Goal: Task Accomplishment & Management: Manage account settings

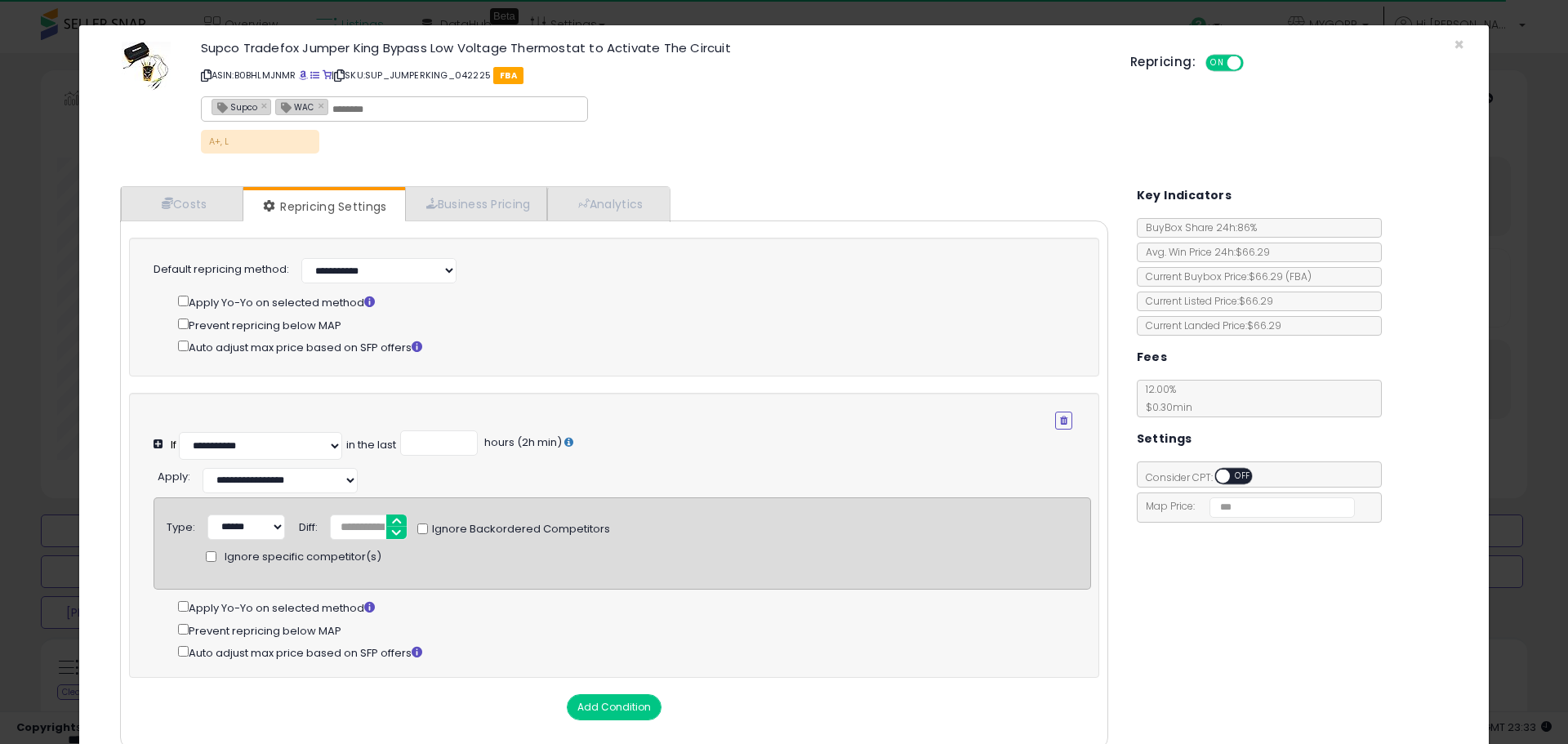
select select "**********"
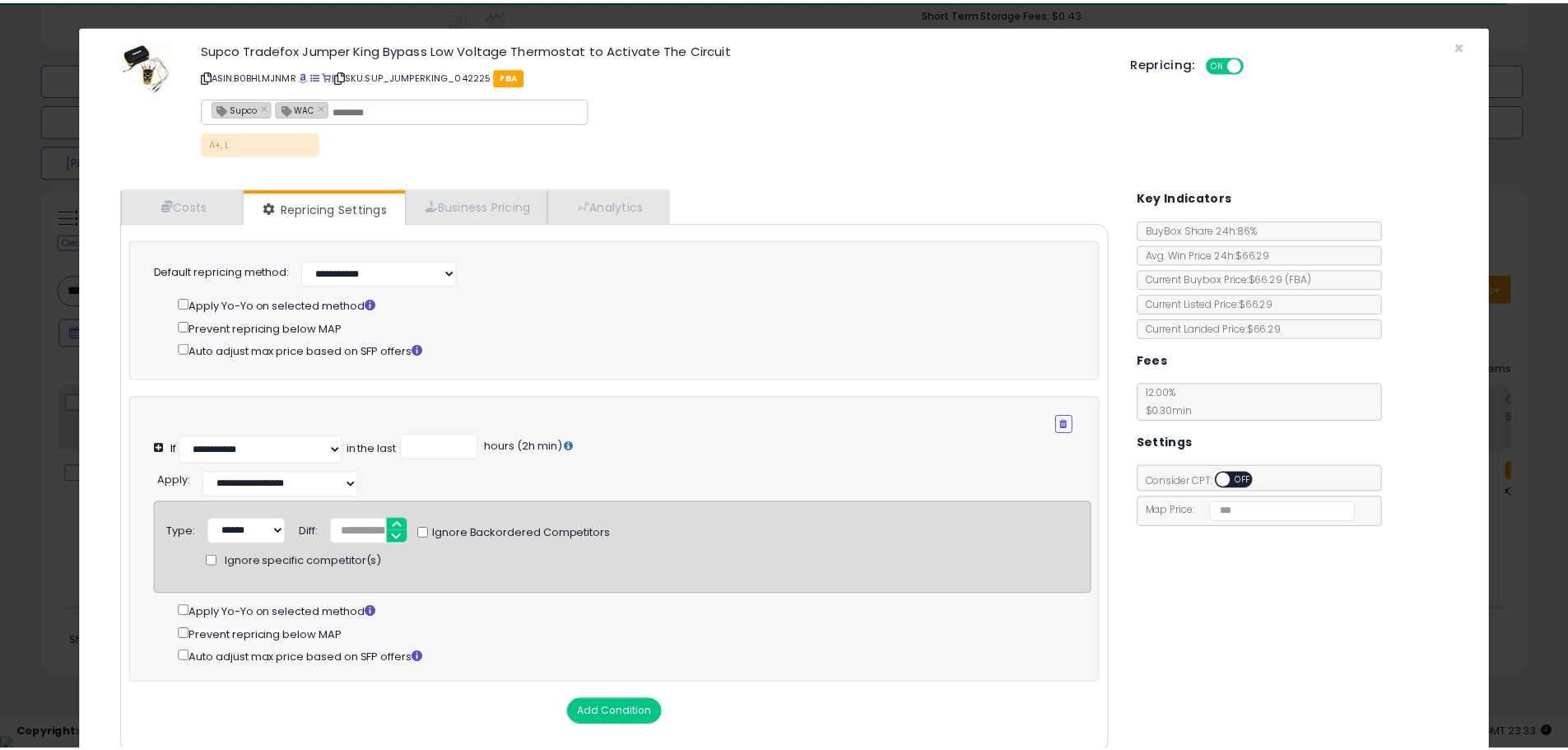
scroll to position [338, 869]
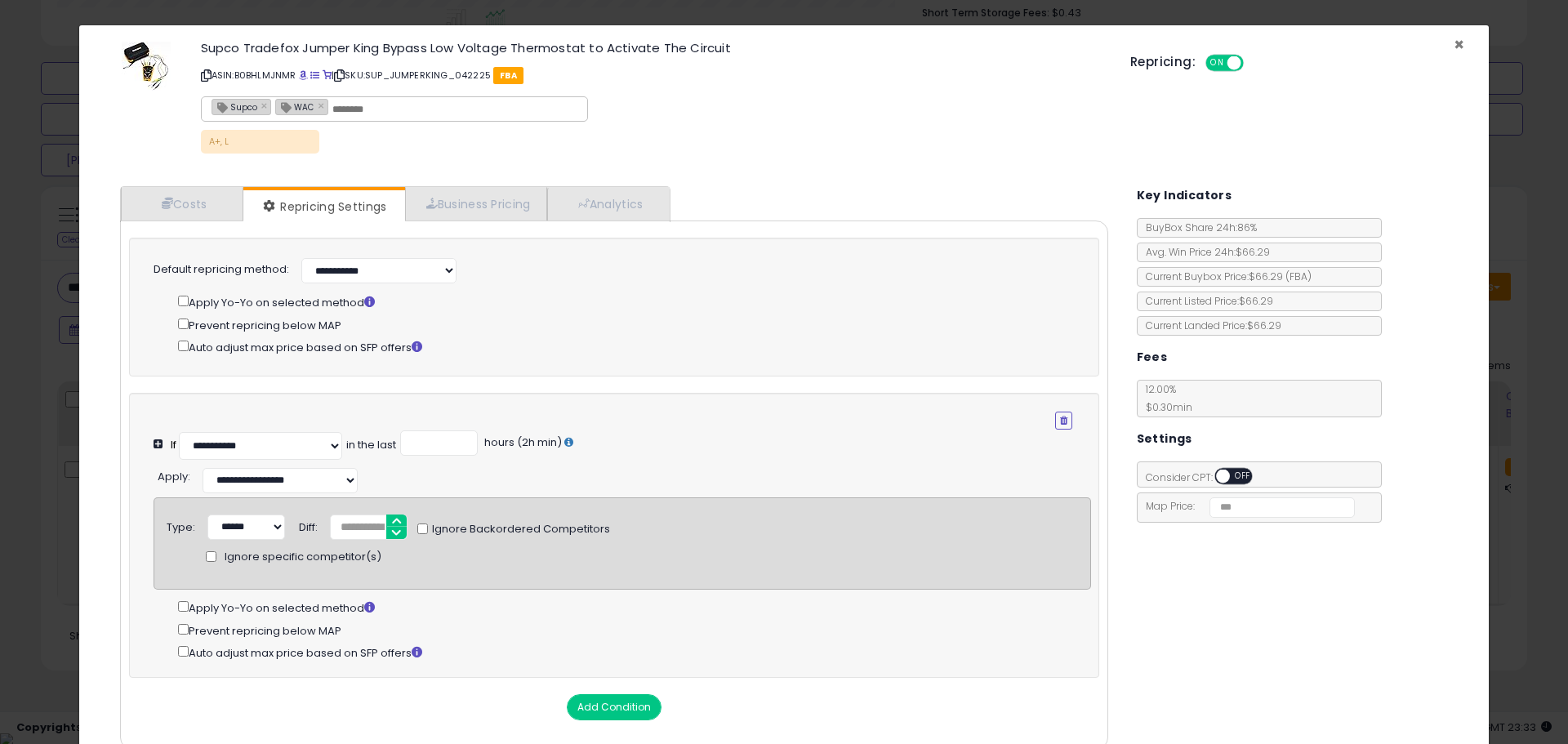
click at [1454, 40] on span "×" at bounding box center [1459, 44] width 11 height 23
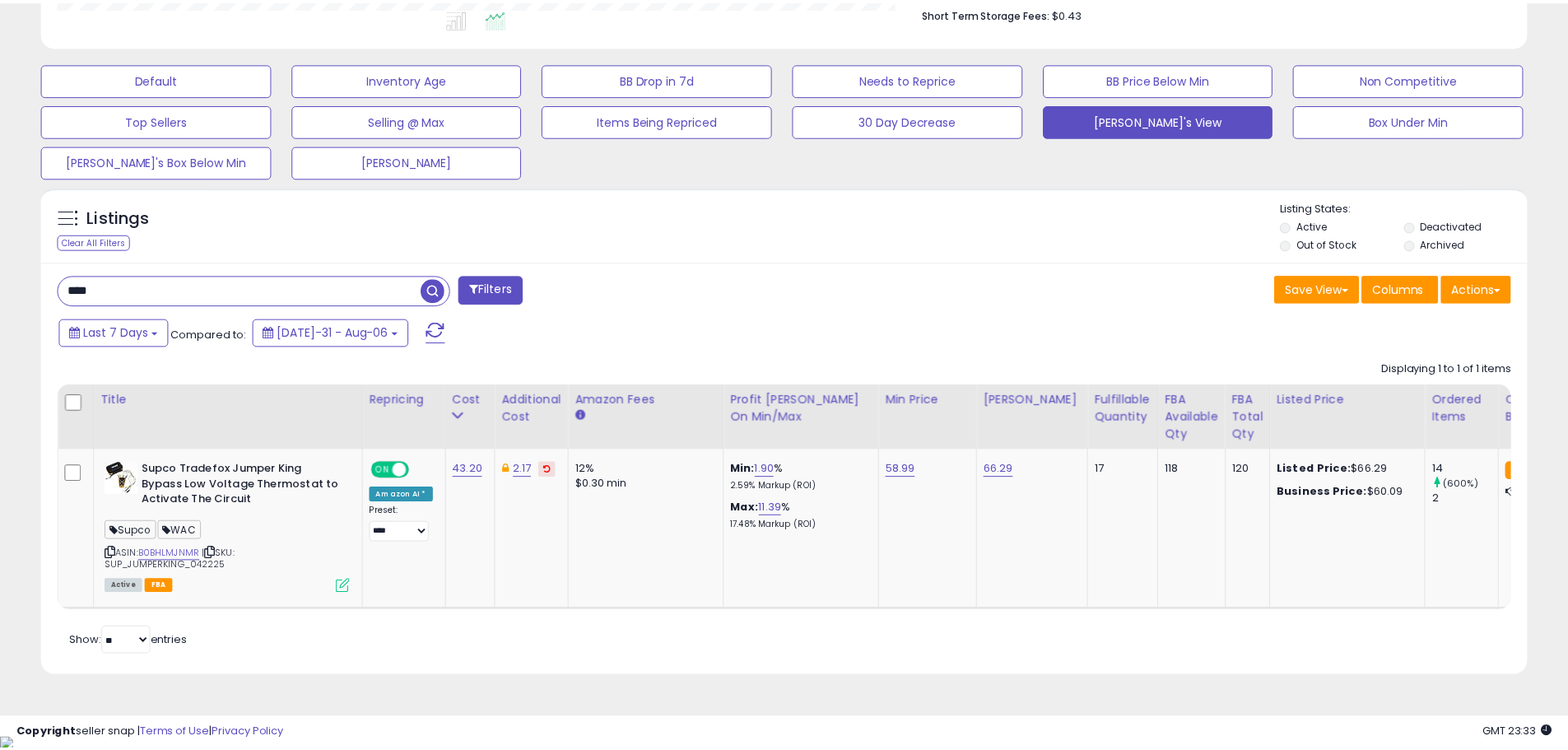
scroll to position [822918, 822439]
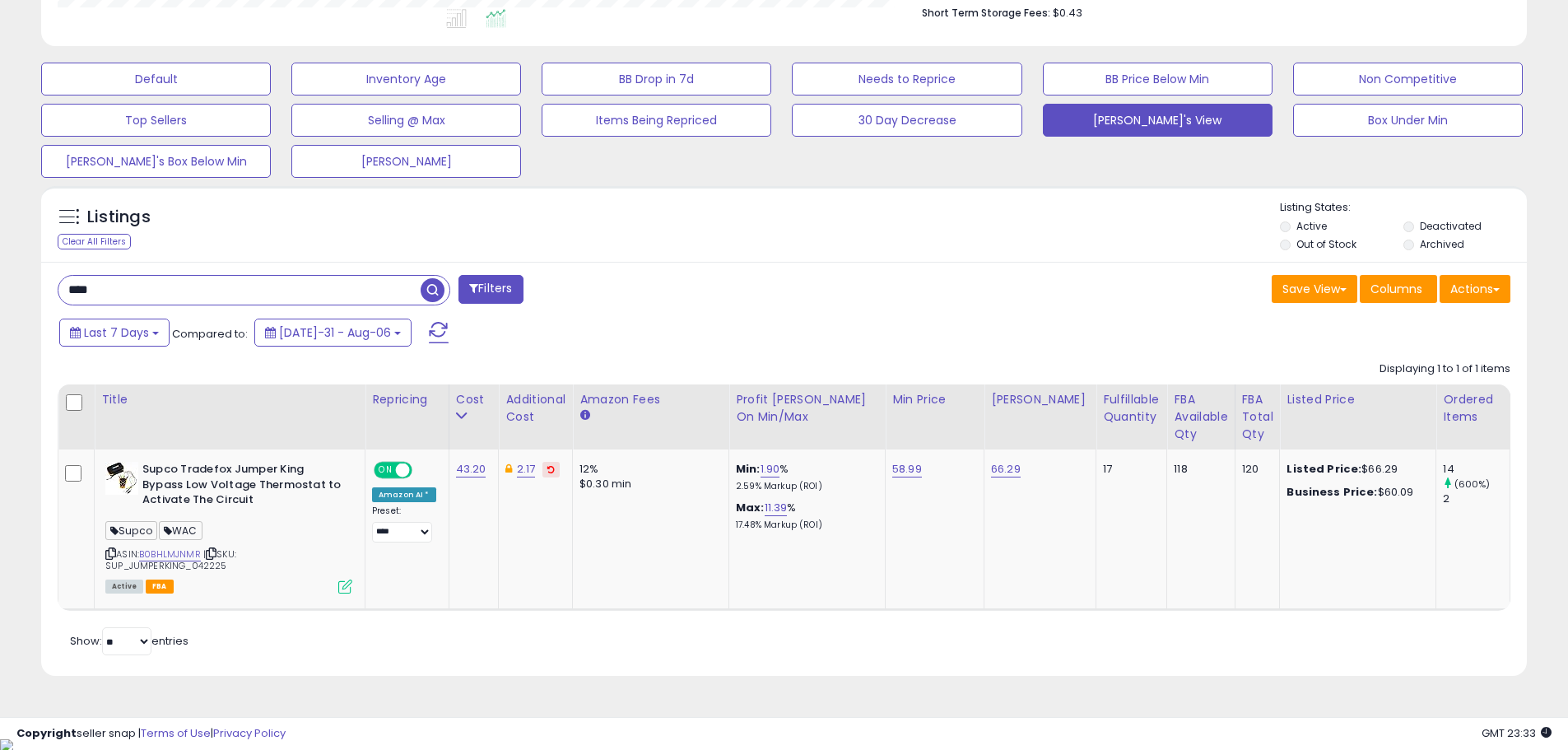
drag, startPoint x: 139, startPoint y: 290, endPoint x: 53, endPoint y: 283, distance: 86.3
click at [53, 285] on div "**** Filters" at bounding box center [414, 290] width 739 height 32
type input "****"
click at [430, 299] on span "button" at bounding box center [432, 290] width 24 height 24
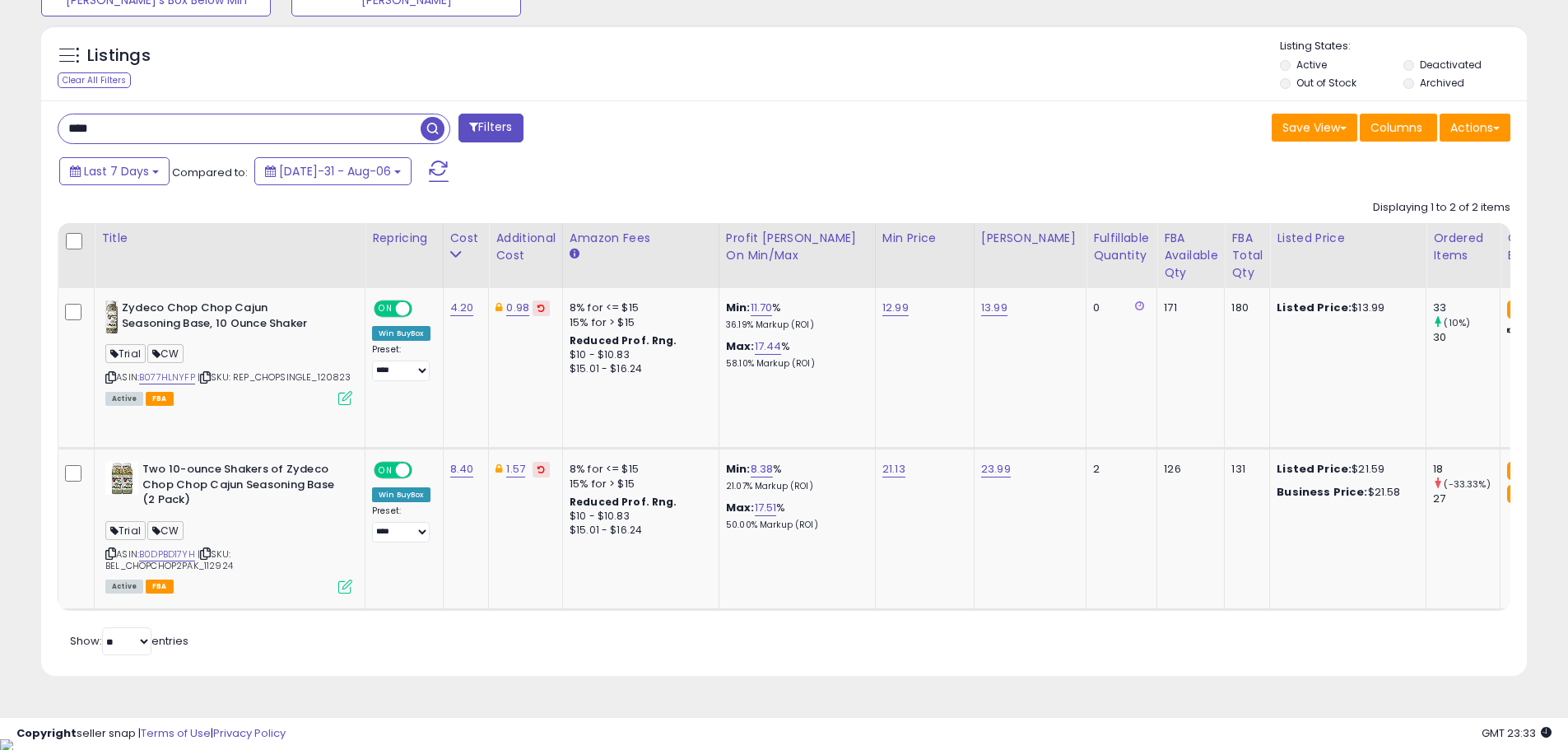
scroll to position [0, 0]
click at [171, 552] on link "B0DPBD17YH" at bounding box center [166, 554] width 56 height 14
click at [345, 587] on icon at bounding box center [345, 587] width 14 height 14
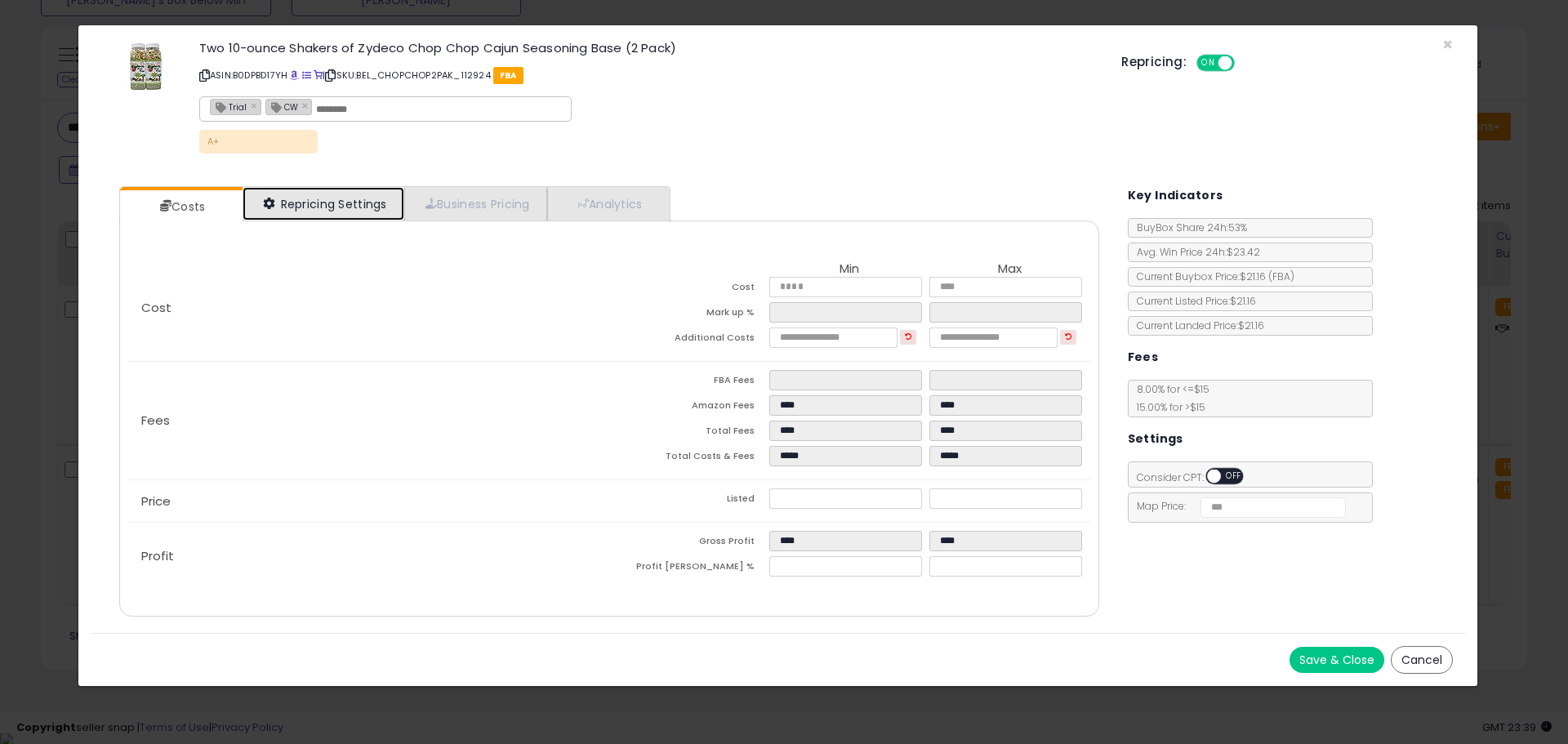
click at [364, 205] on link "Repricing Settings" at bounding box center [323, 204] width 162 height 33
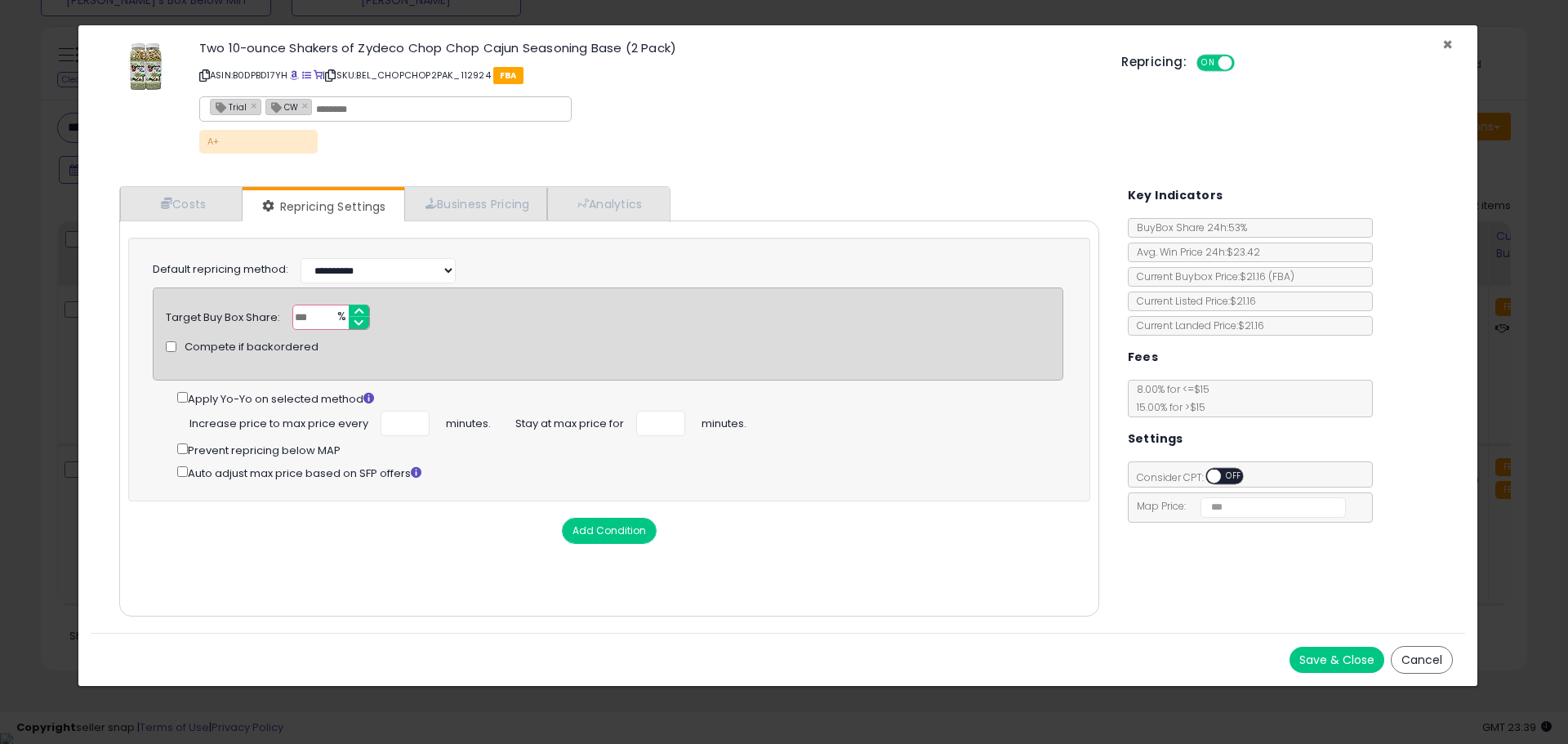
click at [1450, 44] on span "×" at bounding box center [1447, 44] width 11 height 23
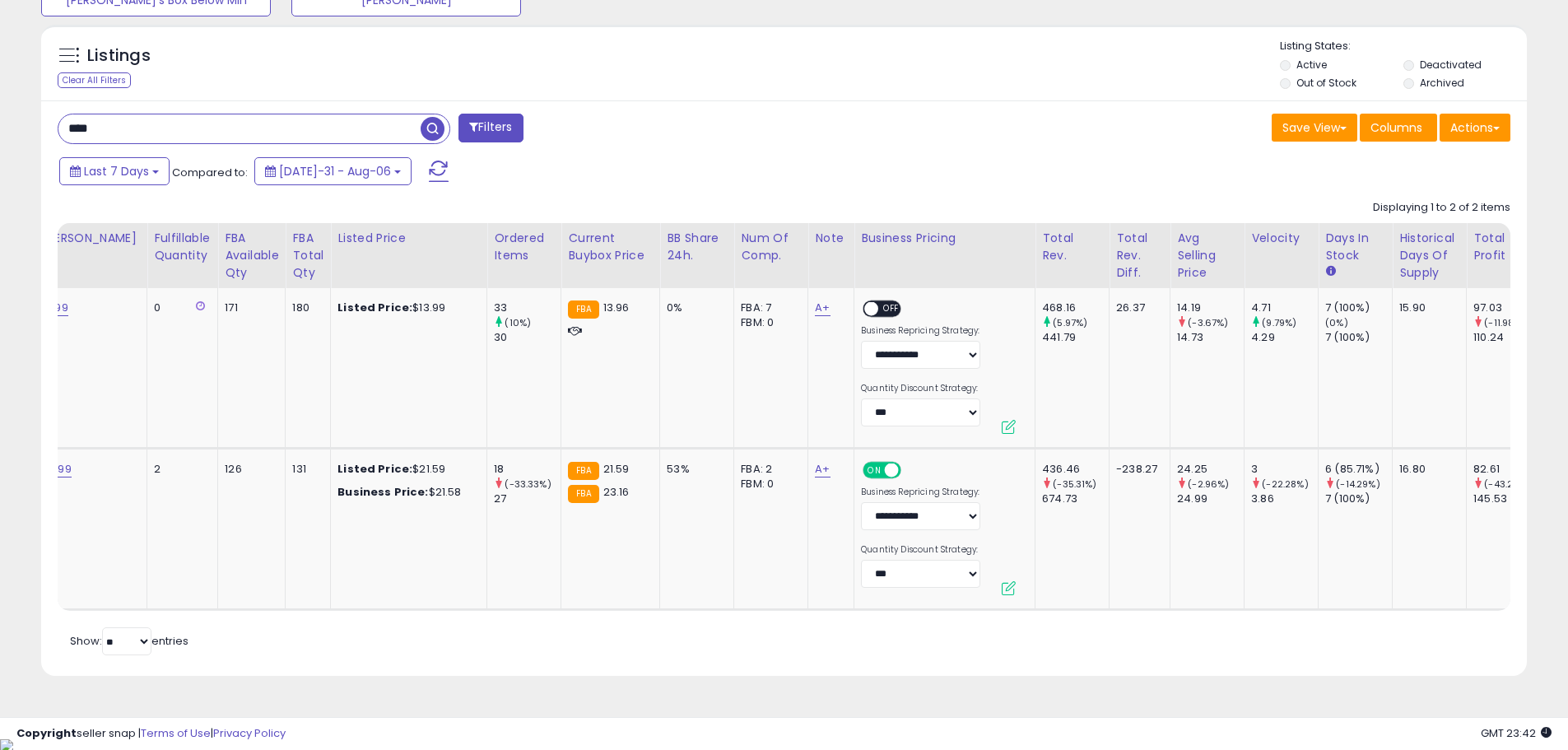
scroll to position [0, 978]
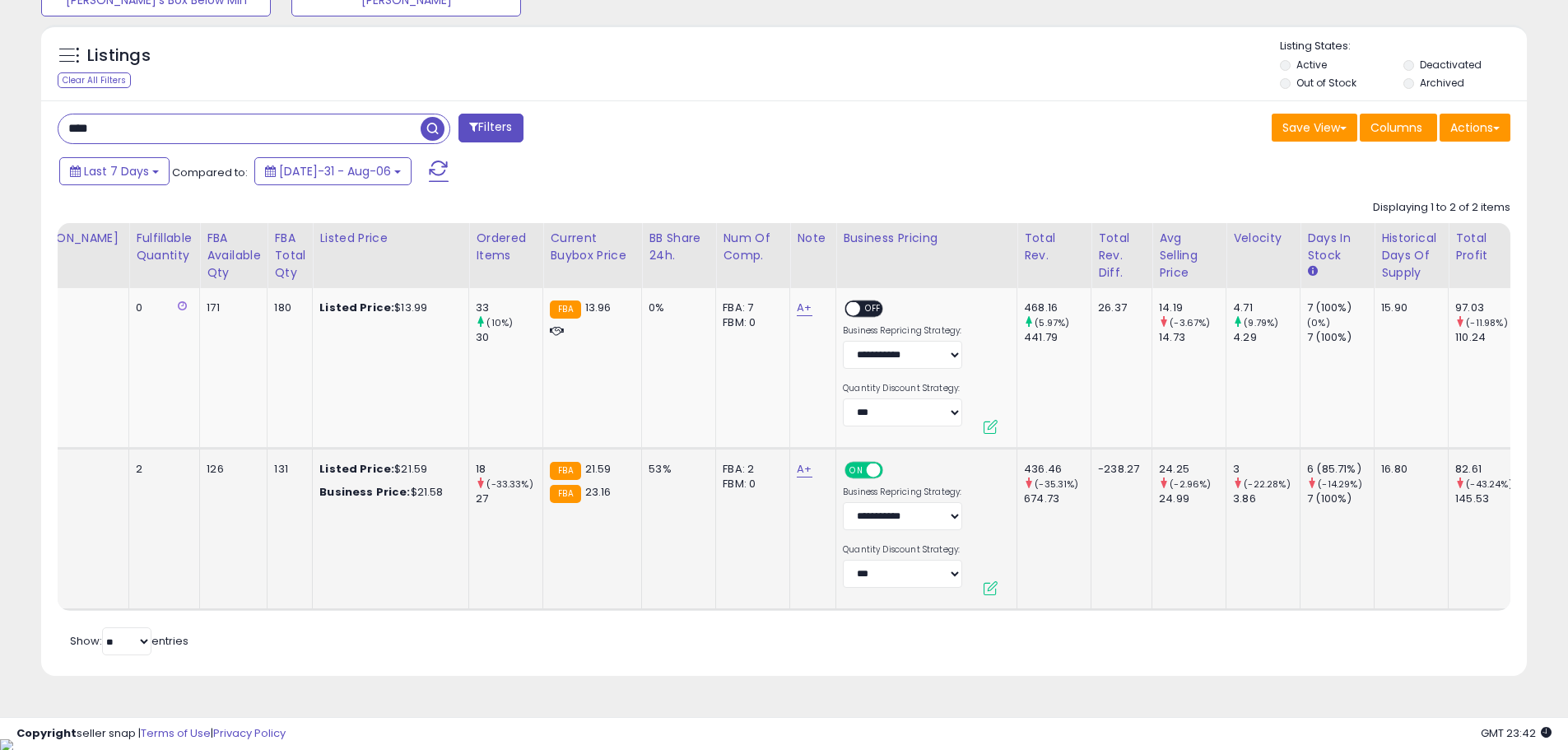
click at [847, 466] on span "ON" at bounding box center [856, 470] width 21 height 14
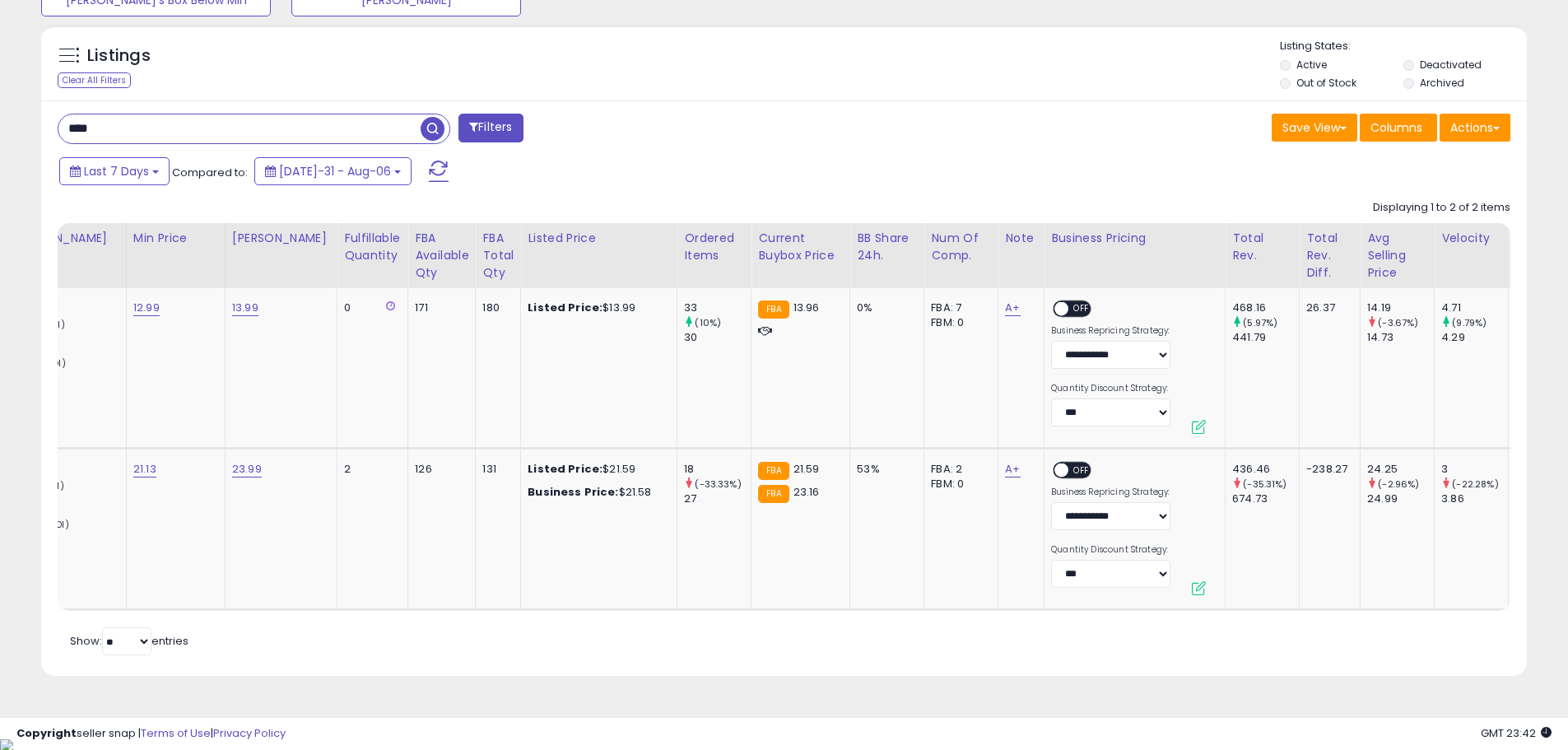
scroll to position [0, 435]
